Goal: Task Accomplishment & Management: Complete application form

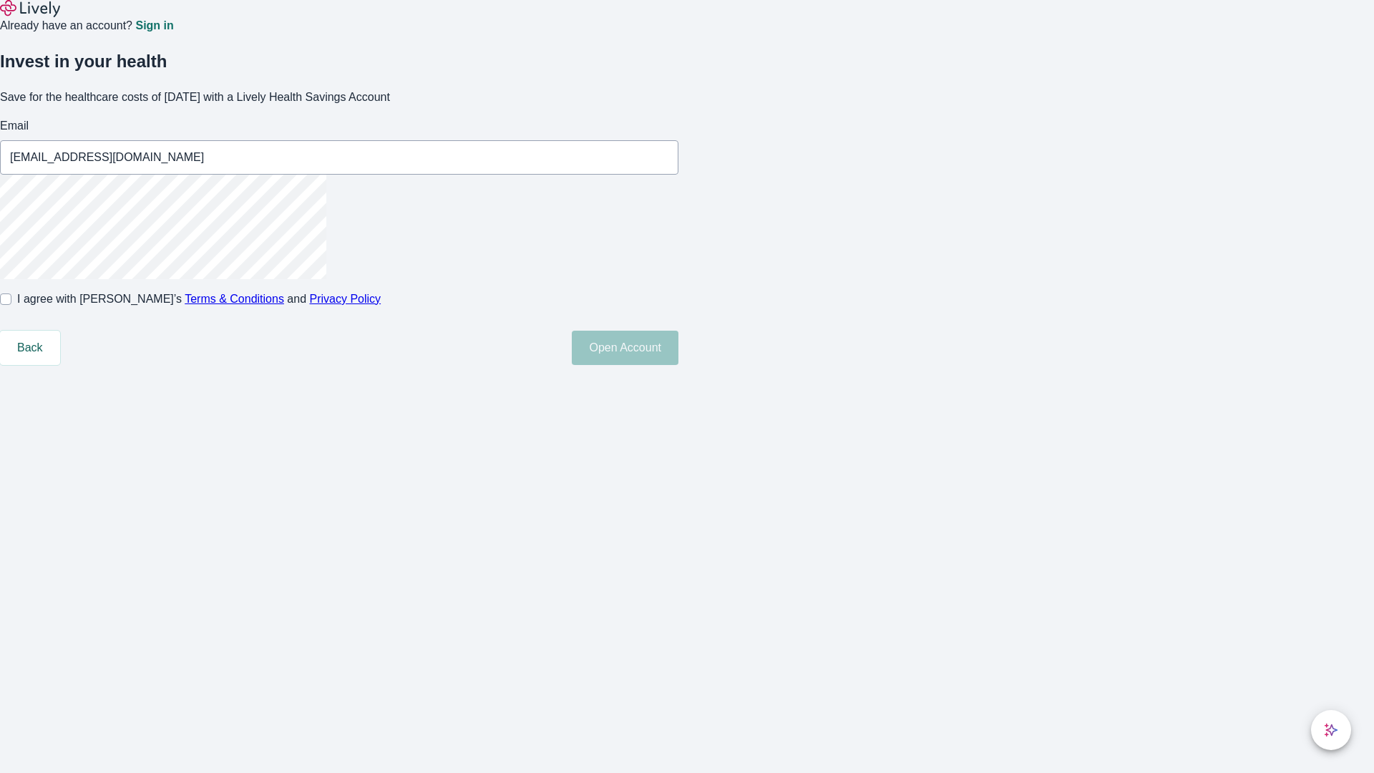
click at [11, 305] on input "I agree with Lively’s Terms & Conditions and Privacy Policy" at bounding box center [5, 298] width 11 height 11
checkbox input "true"
click at [678, 365] on button "Open Account" at bounding box center [625, 348] width 107 height 34
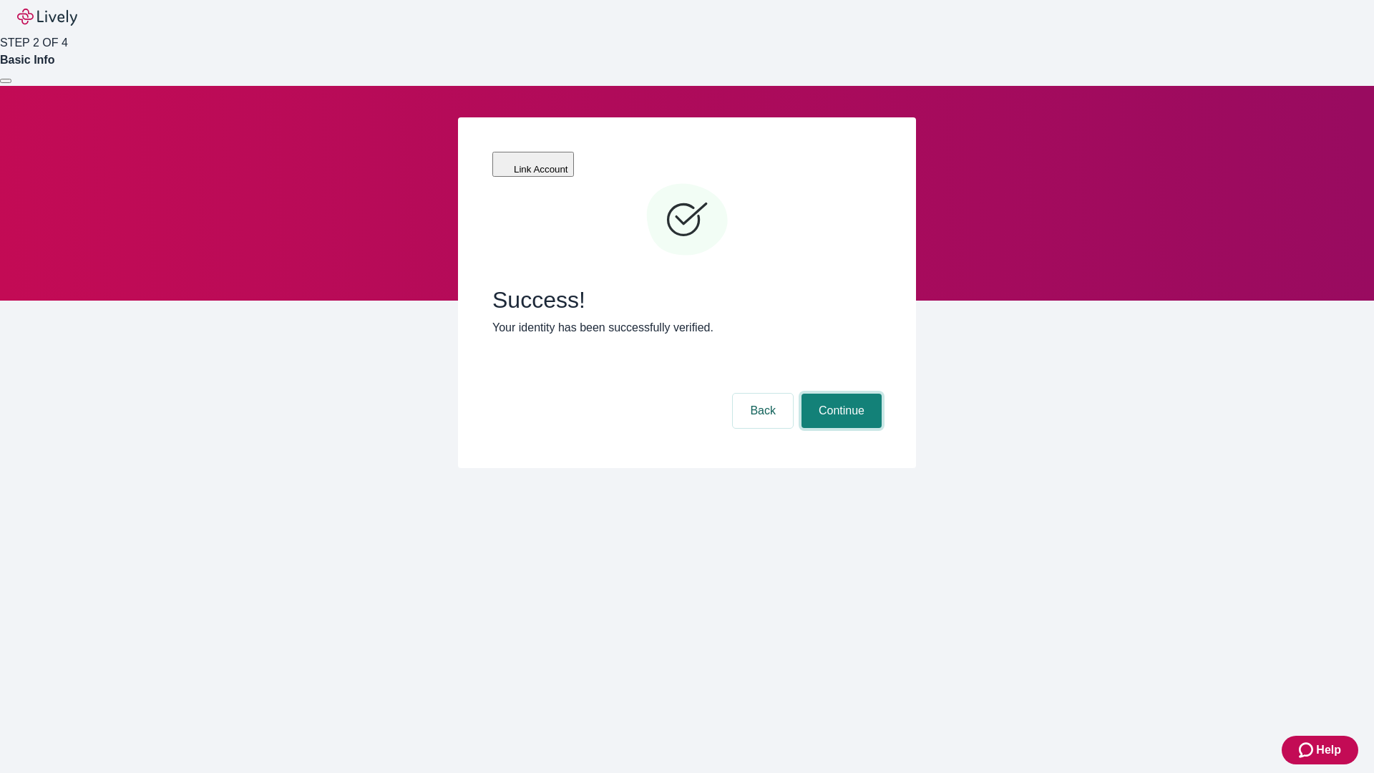
click at [839, 394] on button "Continue" at bounding box center [841, 411] width 80 height 34
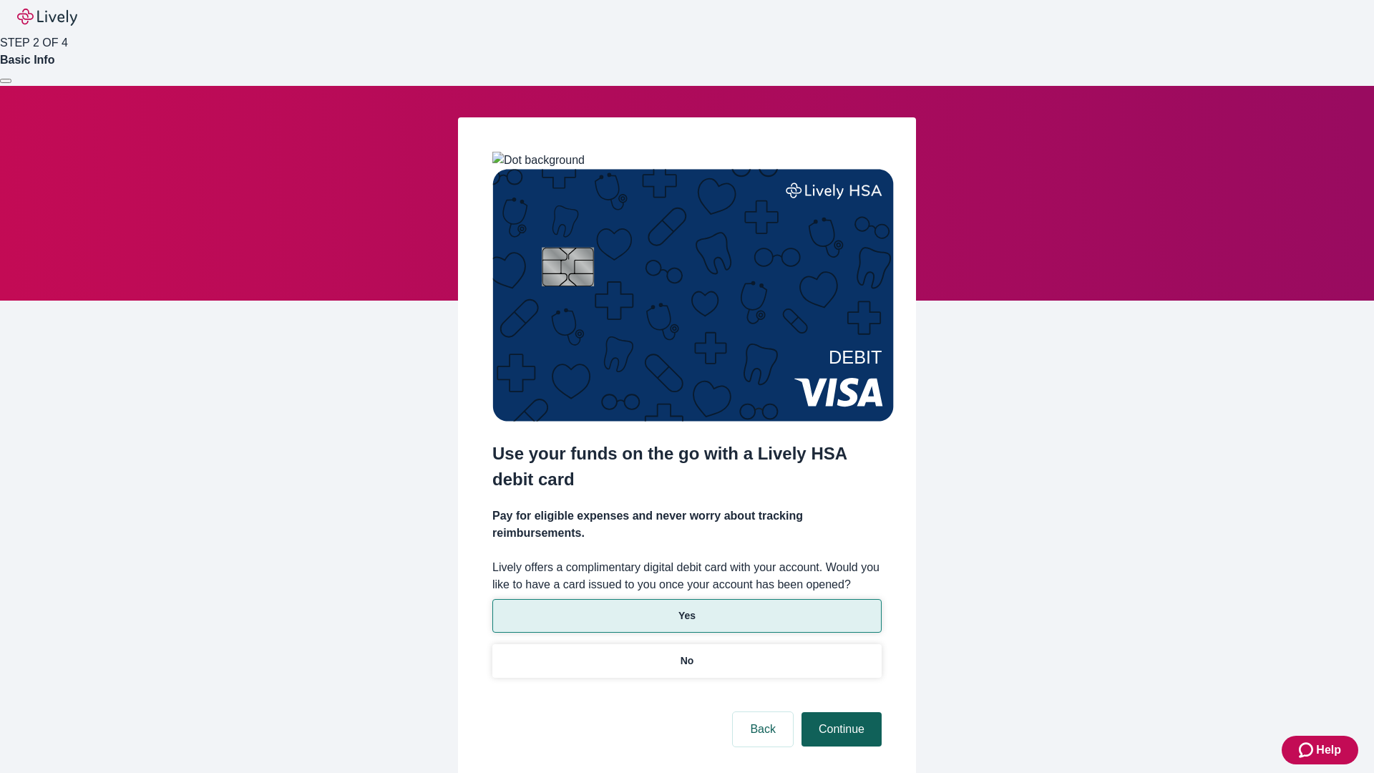
click at [686, 653] on p "No" at bounding box center [687, 660] width 14 height 15
click at [839, 712] on button "Continue" at bounding box center [841, 729] width 80 height 34
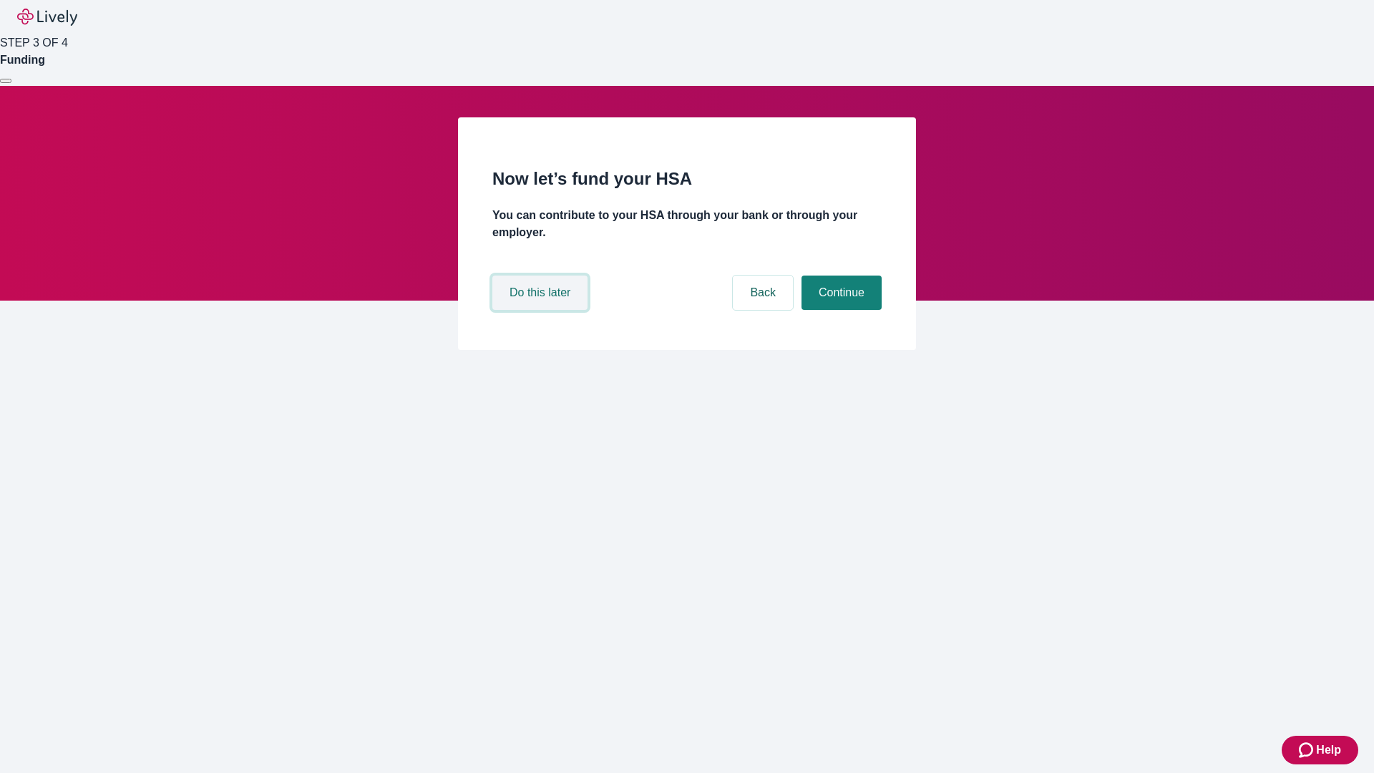
click at [542, 310] on button "Do this later" at bounding box center [539, 292] width 95 height 34
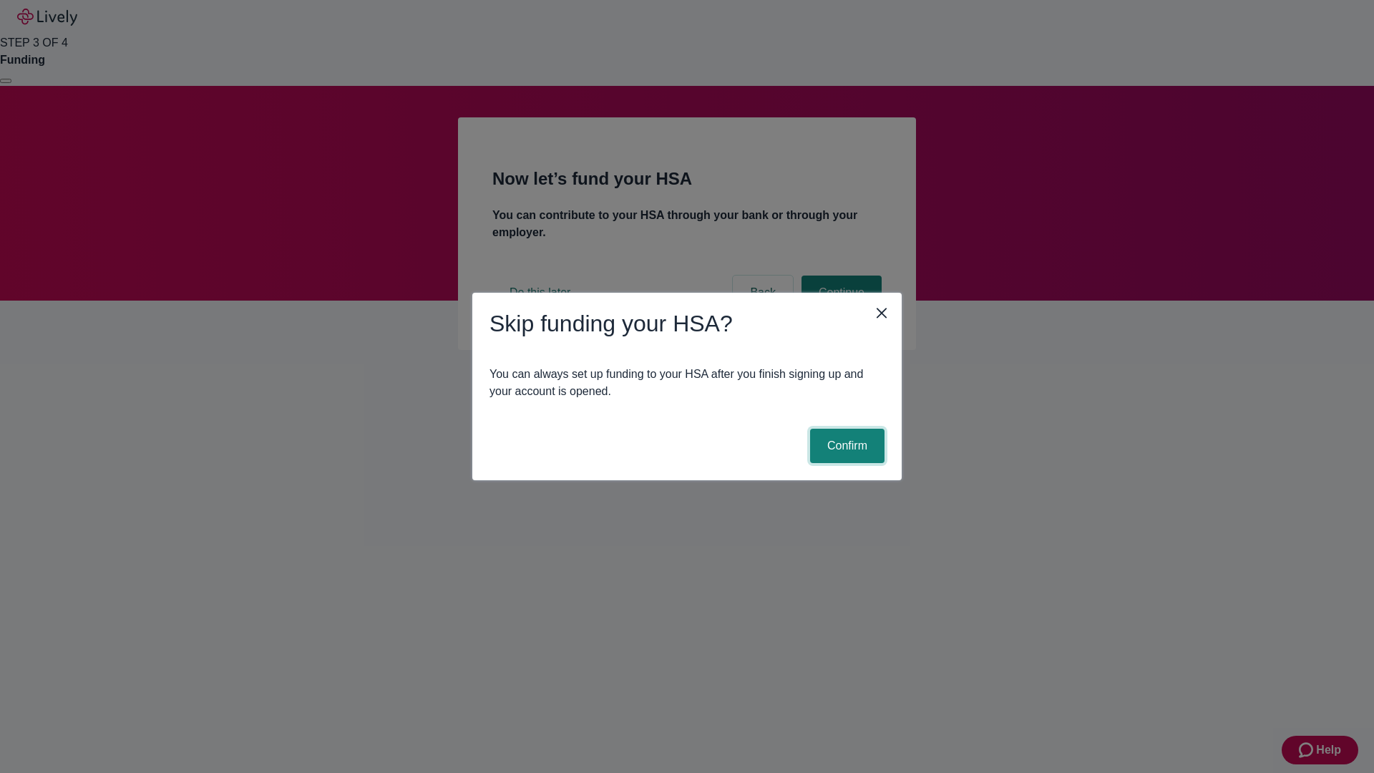
click at [845, 446] on button "Confirm" at bounding box center [847, 446] width 74 height 34
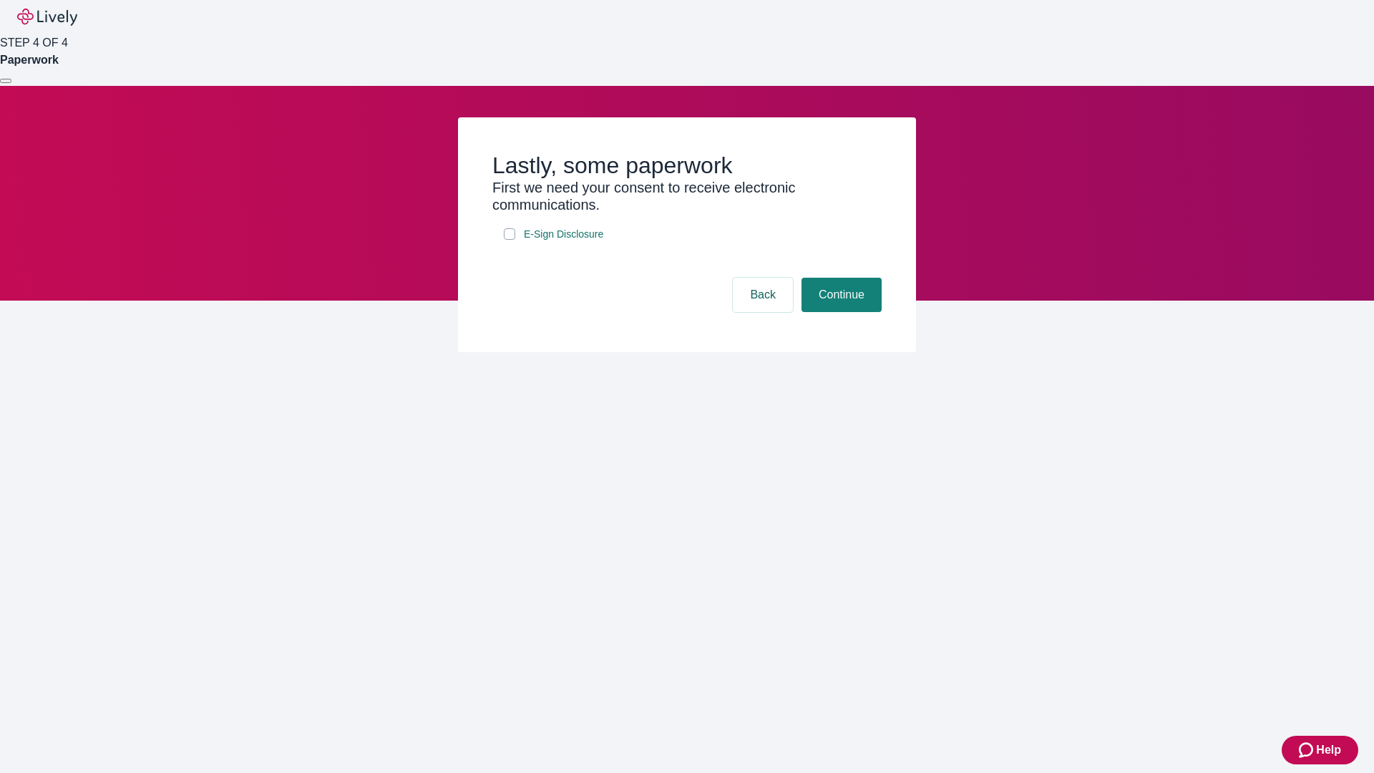
click at [509, 240] on input "E-Sign Disclosure" at bounding box center [509, 233] width 11 height 11
checkbox input "true"
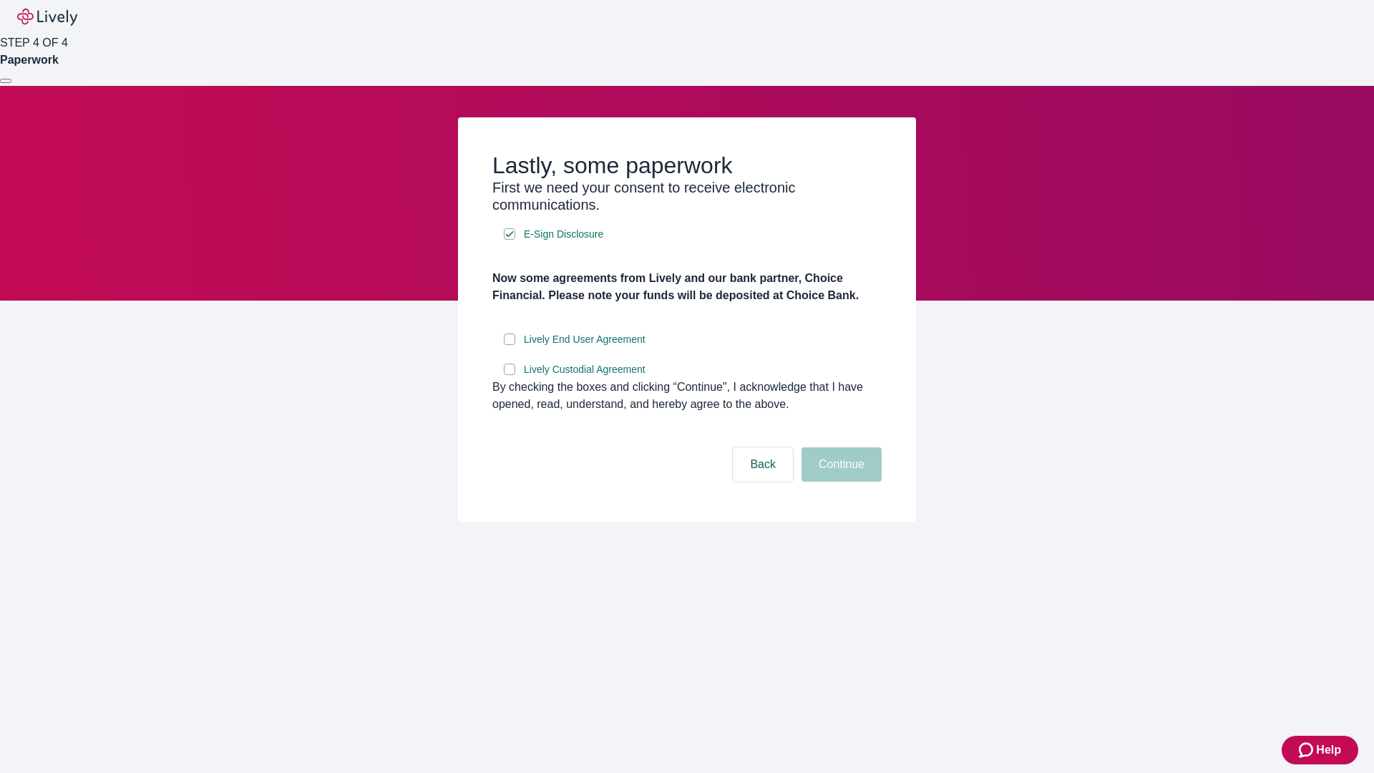
click at [509, 345] on input "Lively End User Agreement" at bounding box center [509, 338] width 11 height 11
checkbox input "true"
click at [509, 375] on input "Lively Custodial Agreement" at bounding box center [509, 368] width 11 height 11
checkbox input "true"
click at [839, 482] on button "Continue" at bounding box center [841, 464] width 80 height 34
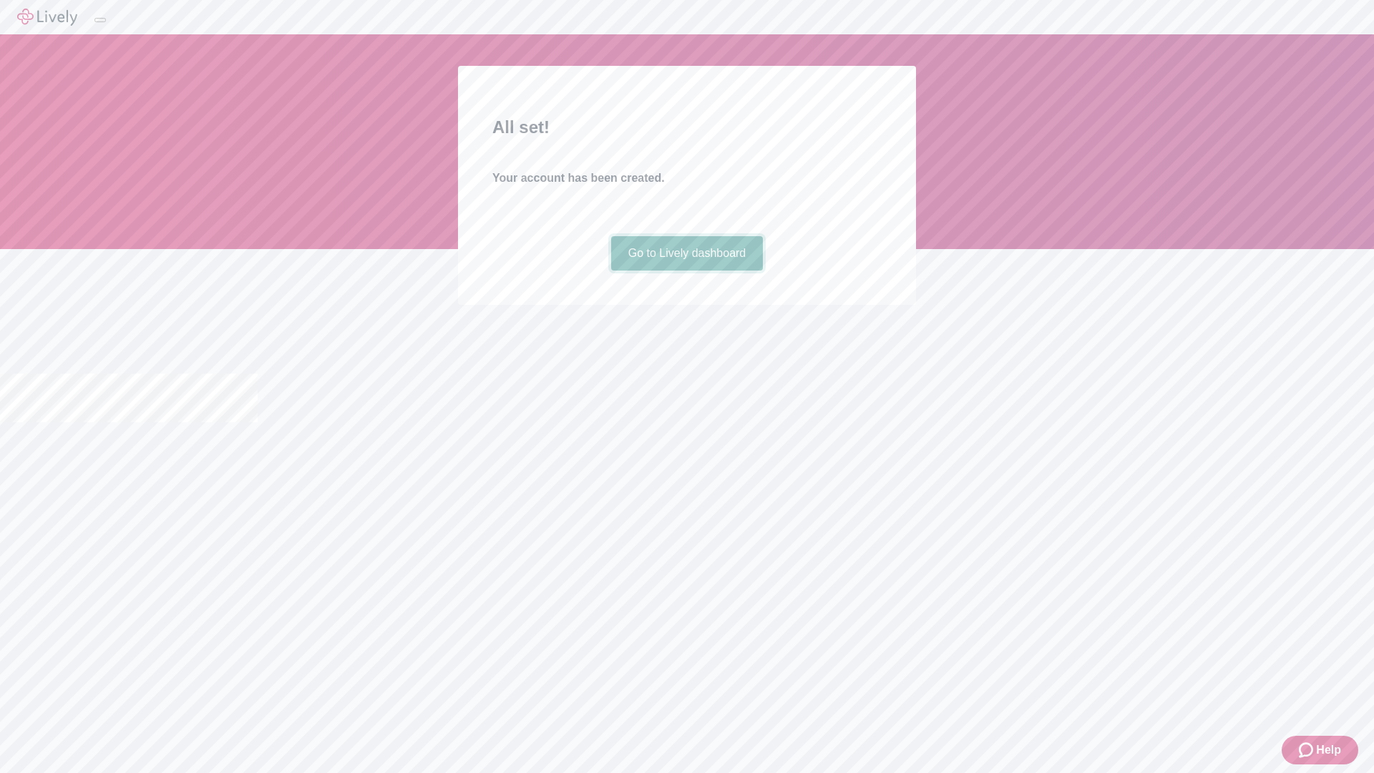
click at [686, 270] on link "Go to Lively dashboard" at bounding box center [687, 253] width 152 height 34
